Goal: Task Accomplishment & Management: Use online tool/utility

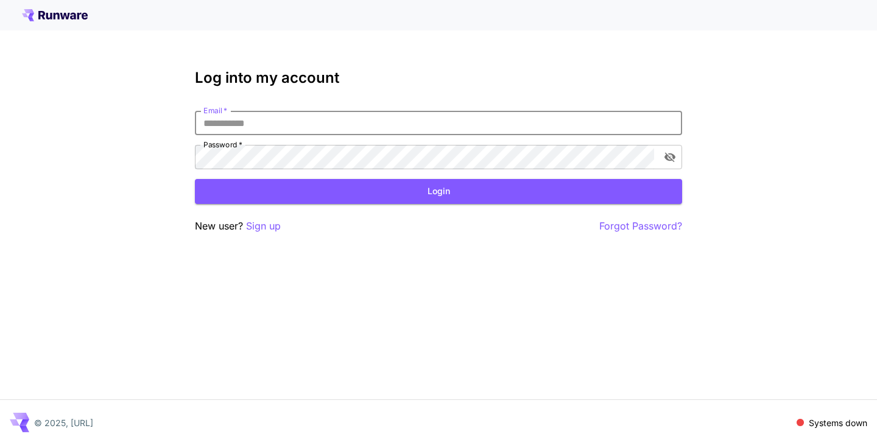
click at [235, 119] on input "Email   *" at bounding box center [438, 123] width 487 height 24
click at [259, 226] on p "Sign up" at bounding box center [263, 226] width 35 height 15
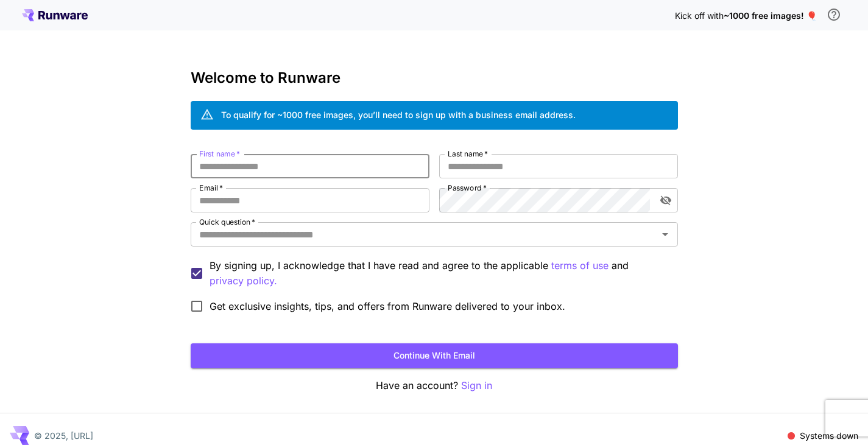
click at [240, 164] on input "First name   *" at bounding box center [310, 166] width 239 height 24
click at [273, 166] on input "First name   *" at bounding box center [310, 166] width 239 height 24
type input "****"
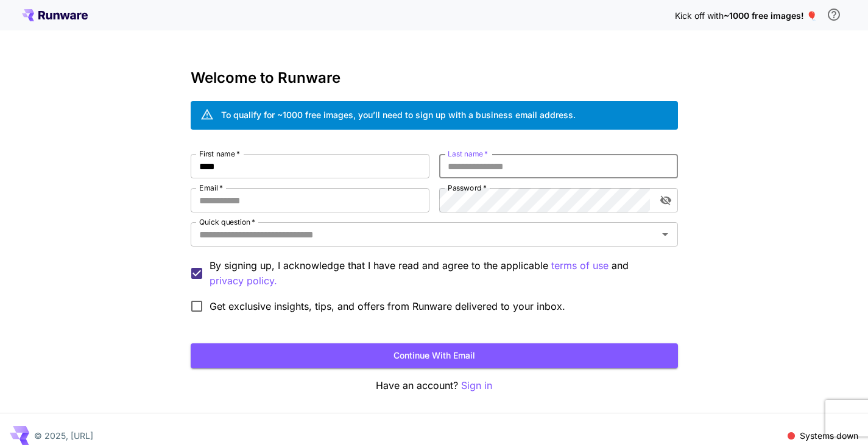
click at [469, 171] on input "Last name   *" at bounding box center [558, 166] width 239 height 24
type input "****"
click at [316, 211] on input "Email   *" at bounding box center [310, 200] width 239 height 24
type input "**********"
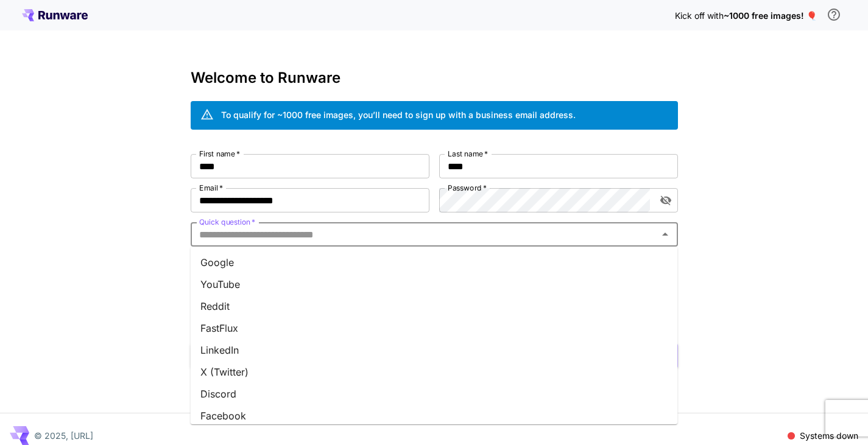
click at [323, 241] on input "Quick question   *" at bounding box center [424, 234] width 460 height 17
click at [262, 266] on li "Google" at bounding box center [434, 263] width 487 height 22
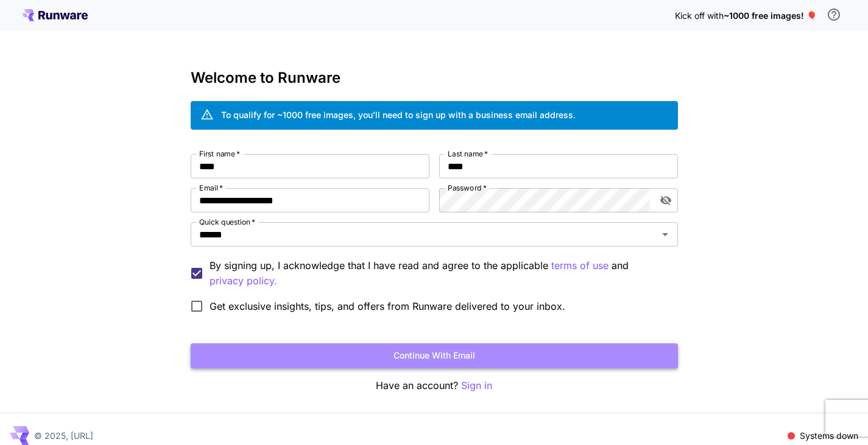
click at [345, 348] on button "Continue with email" at bounding box center [434, 356] width 487 height 25
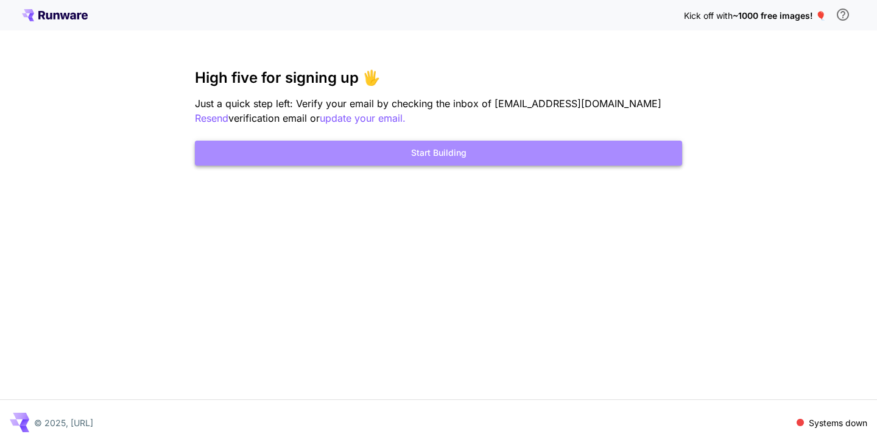
click at [467, 148] on button "Start Building" at bounding box center [438, 153] width 487 height 25
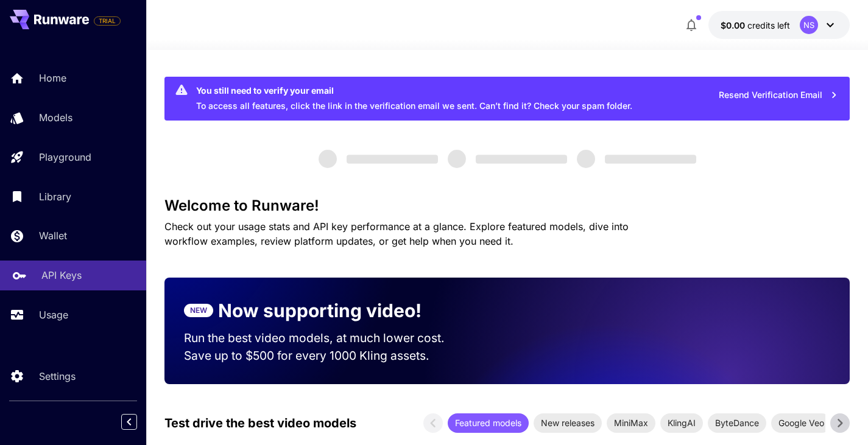
click at [80, 274] on p "API Keys" at bounding box center [61, 275] width 40 height 15
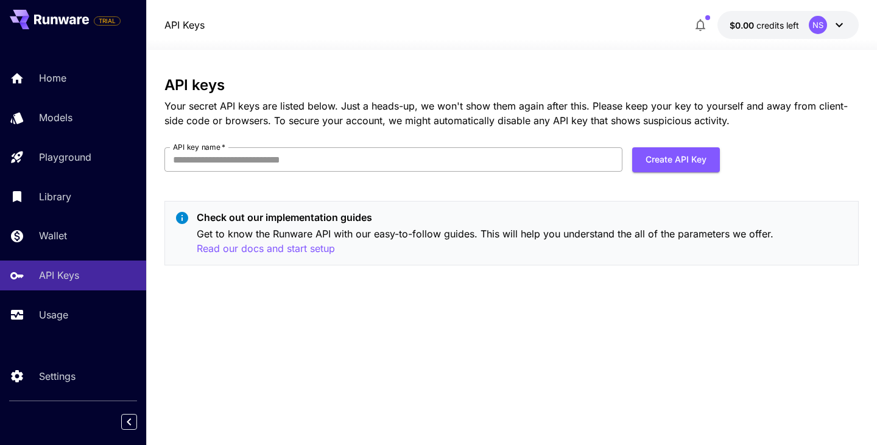
click at [359, 165] on input "API key name   *" at bounding box center [393, 159] width 458 height 24
type input "**********"
click at [679, 152] on button "Create API Key" at bounding box center [676, 159] width 88 height 25
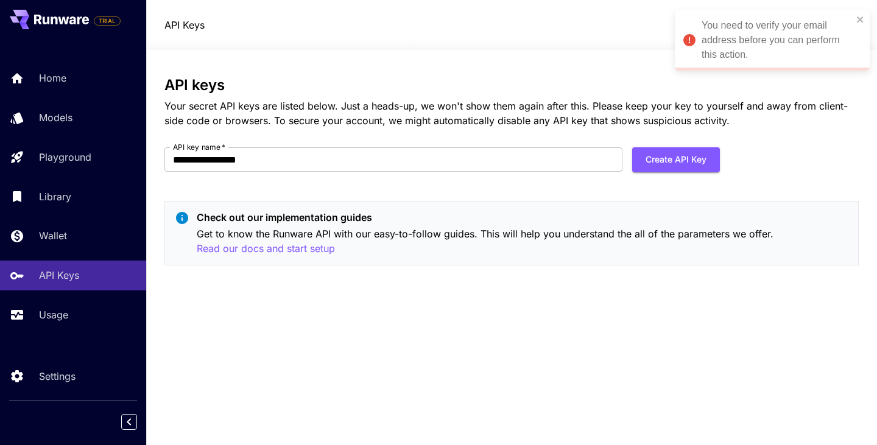
click at [800, 37] on div "You need to verify your email address before you can perform this action." at bounding box center [777, 40] width 151 height 44
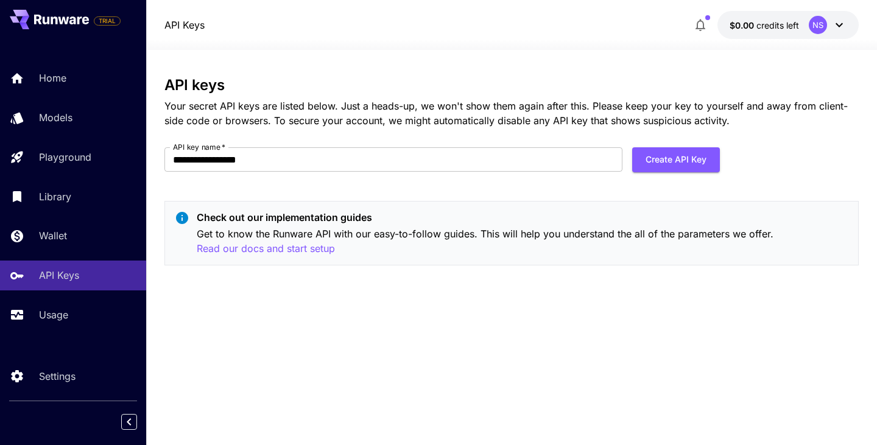
click at [817, 23] on div "NS" at bounding box center [818, 25] width 18 height 18
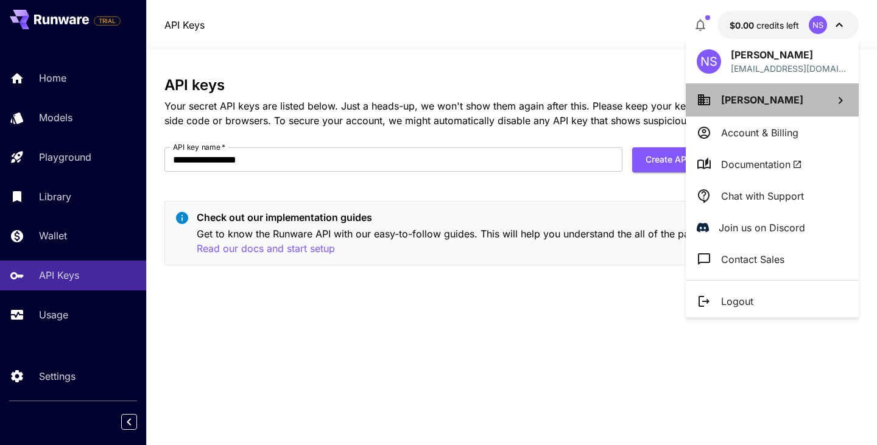
click at [780, 107] on li "[PERSON_NAME]" at bounding box center [772, 99] width 173 height 33
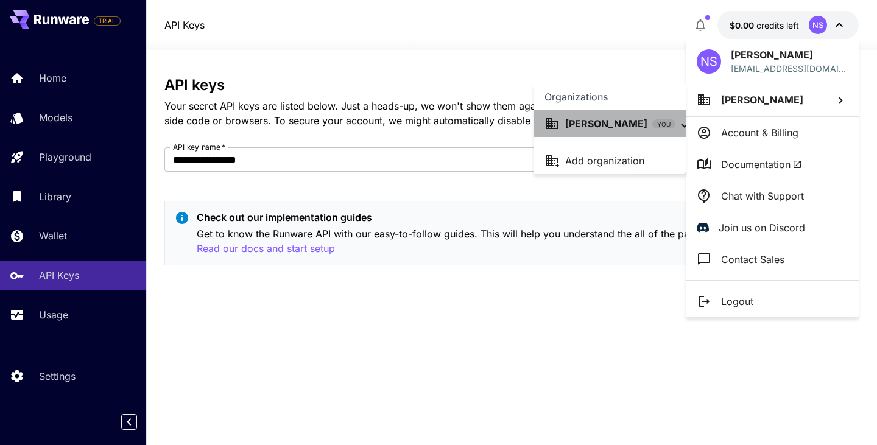
click at [645, 126] on div "[PERSON_NAME] YOU" at bounding box center [610, 123] width 131 height 15
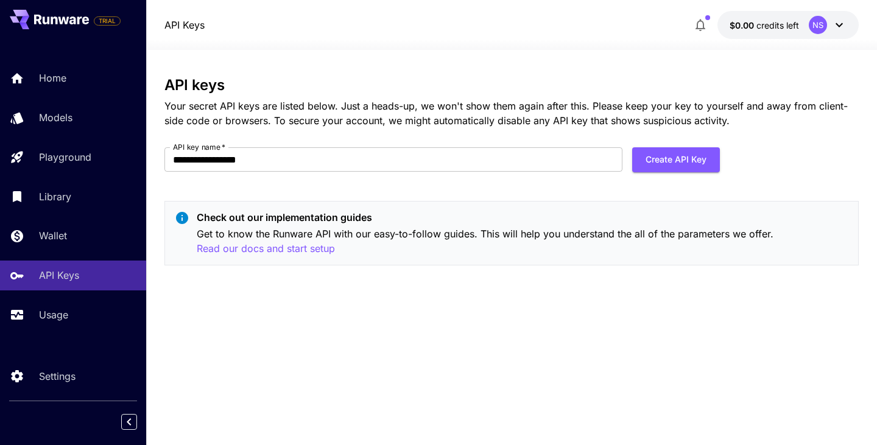
click at [839, 22] on icon at bounding box center [839, 25] width 15 height 15
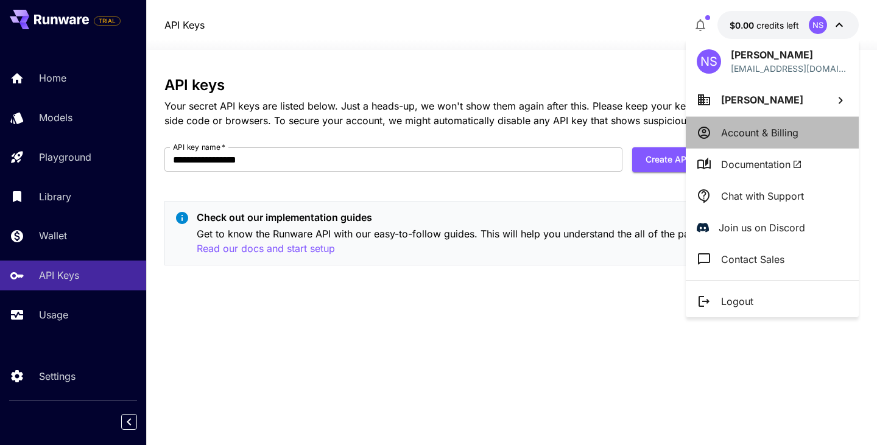
click at [795, 130] on p "Account & Billing" at bounding box center [759, 132] width 77 height 15
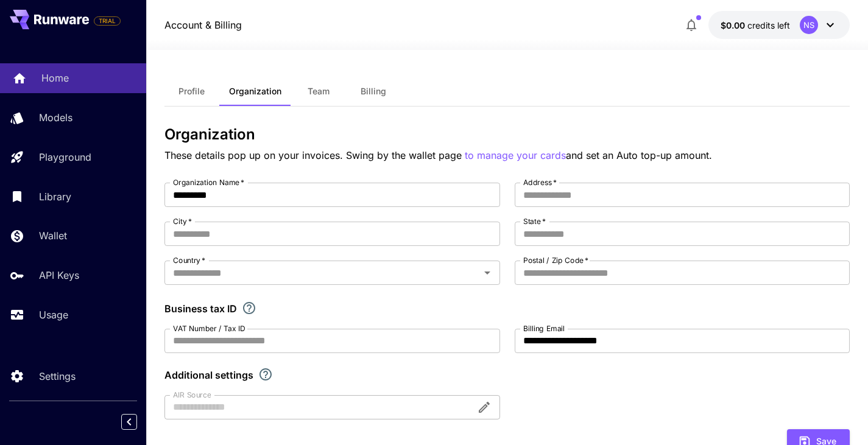
click at [71, 79] on div "Home" at bounding box center [88, 78] width 95 height 15
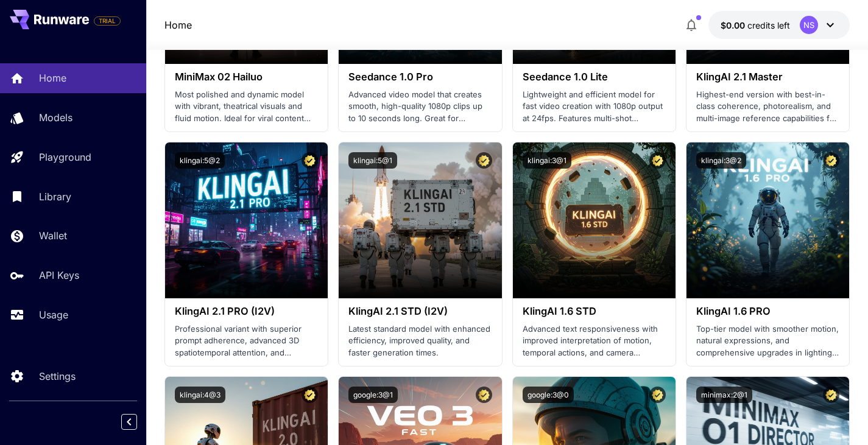
scroll to position [461, 0]
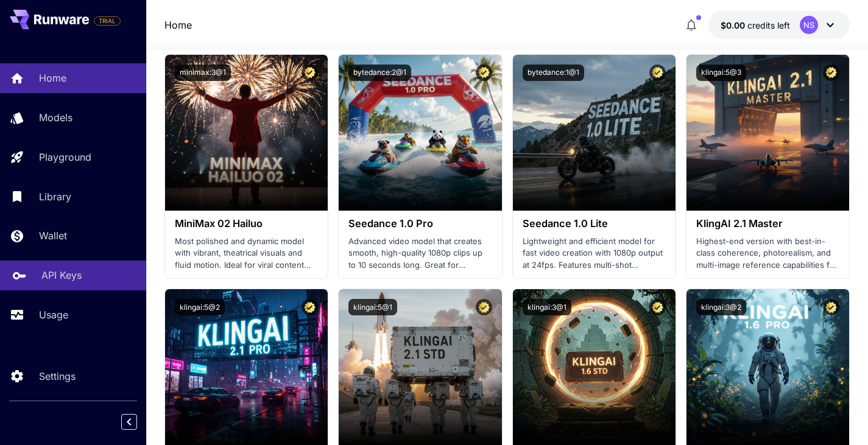
click at [71, 269] on link "API Keys" at bounding box center [73, 276] width 146 height 30
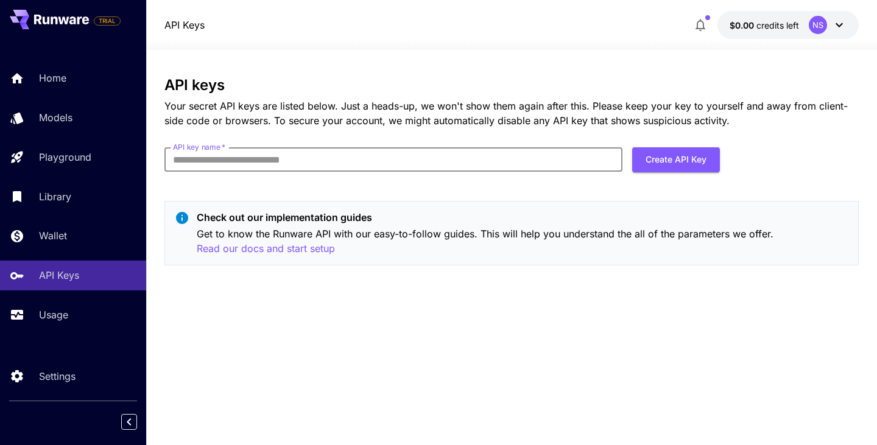
click at [295, 161] on input "API key name   *" at bounding box center [393, 159] width 458 height 24
type input "*"
click at [669, 161] on button "Create API Key" at bounding box center [676, 159] width 88 height 25
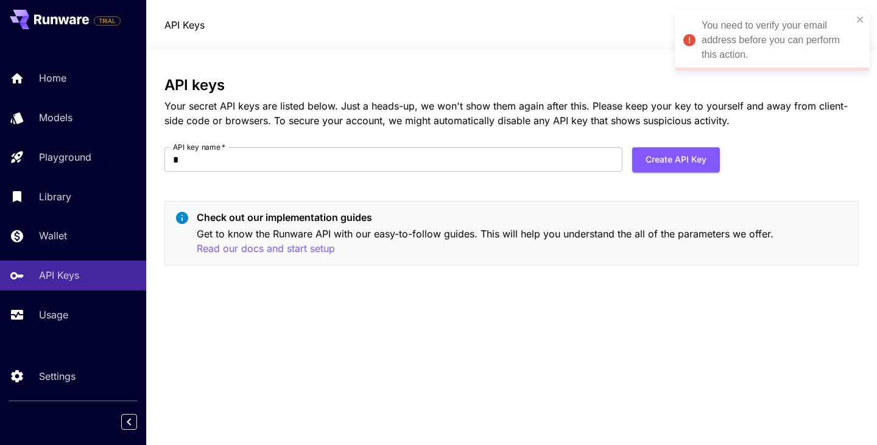
click at [741, 44] on div "You need to verify your email address before you can perform this action." at bounding box center [777, 40] width 151 height 44
